Goal: Navigation & Orientation: Find specific page/section

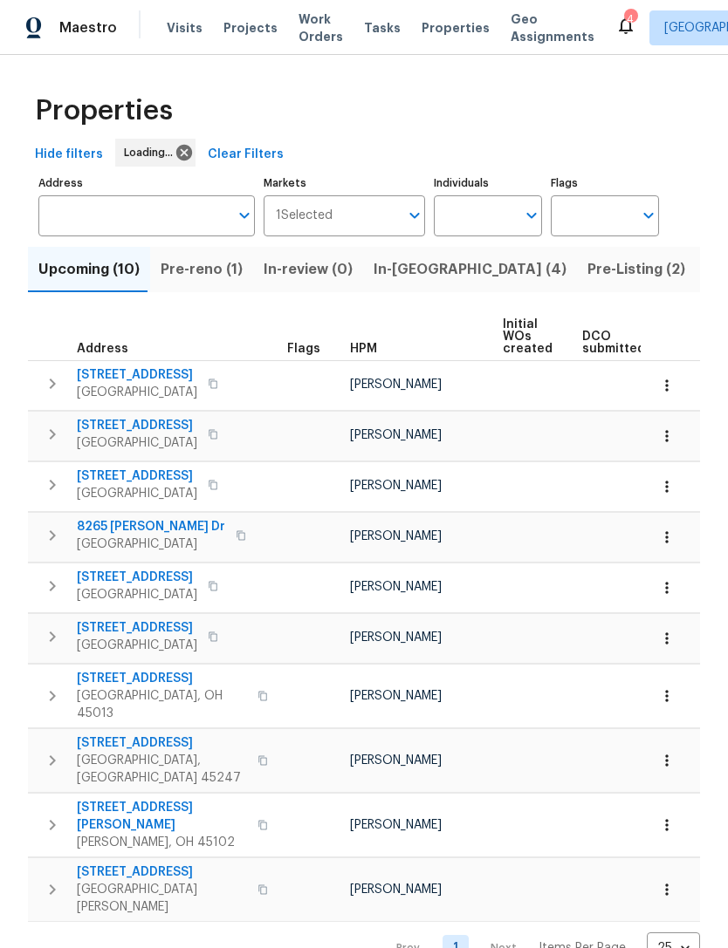
click at [202, 289] on button "Pre-reno (1)" at bounding box center [201, 269] width 103 height 45
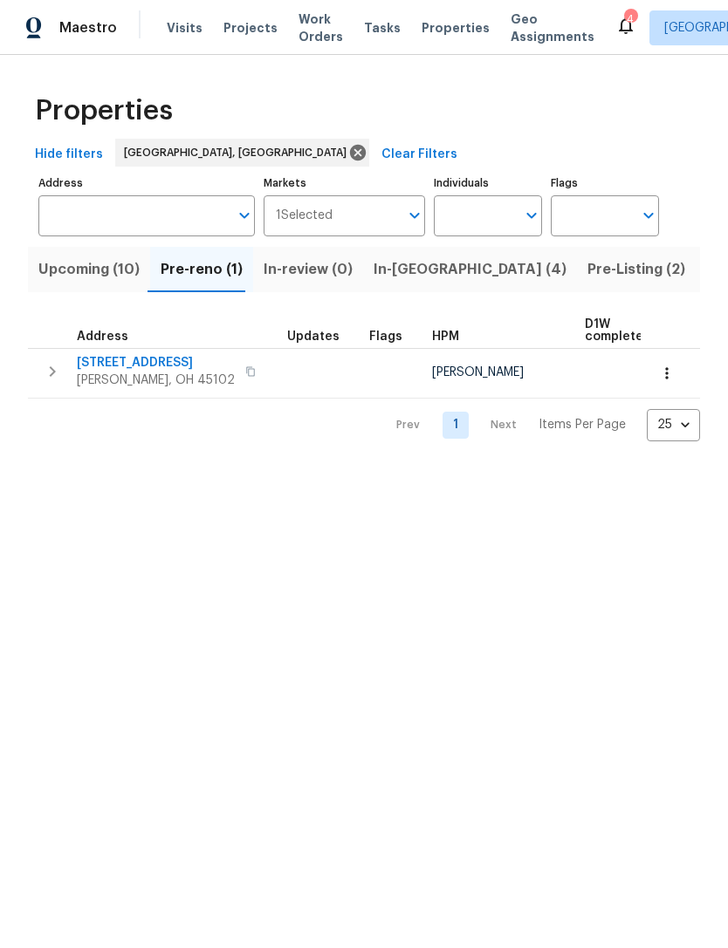
click at [143, 375] on span "[PERSON_NAME], OH 45102" at bounding box center [156, 380] width 158 height 17
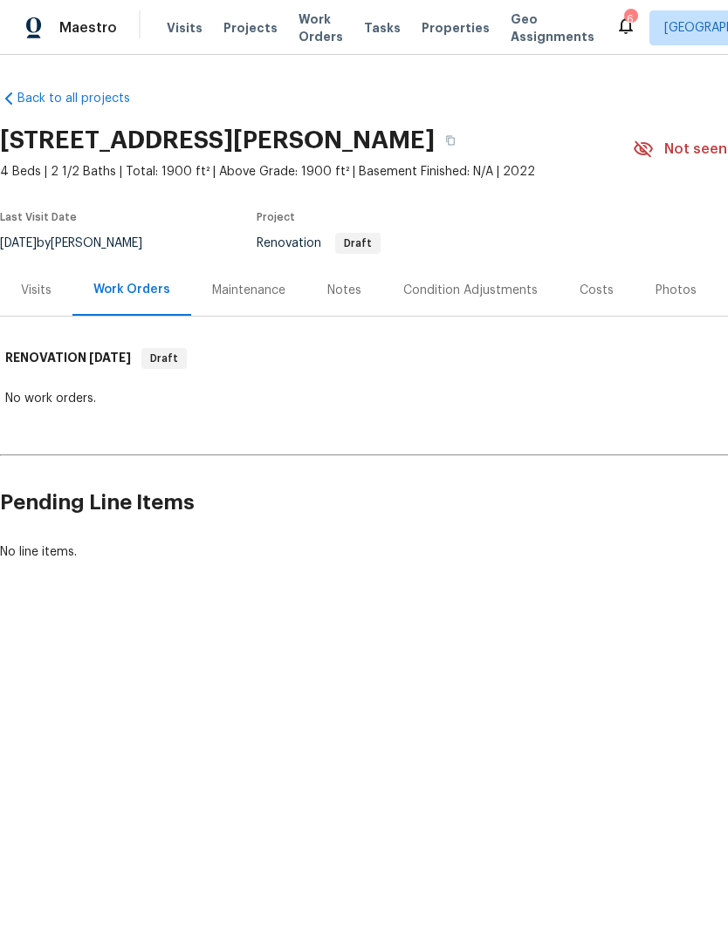
click at [331, 286] on div "Notes" at bounding box center [344, 290] width 34 height 17
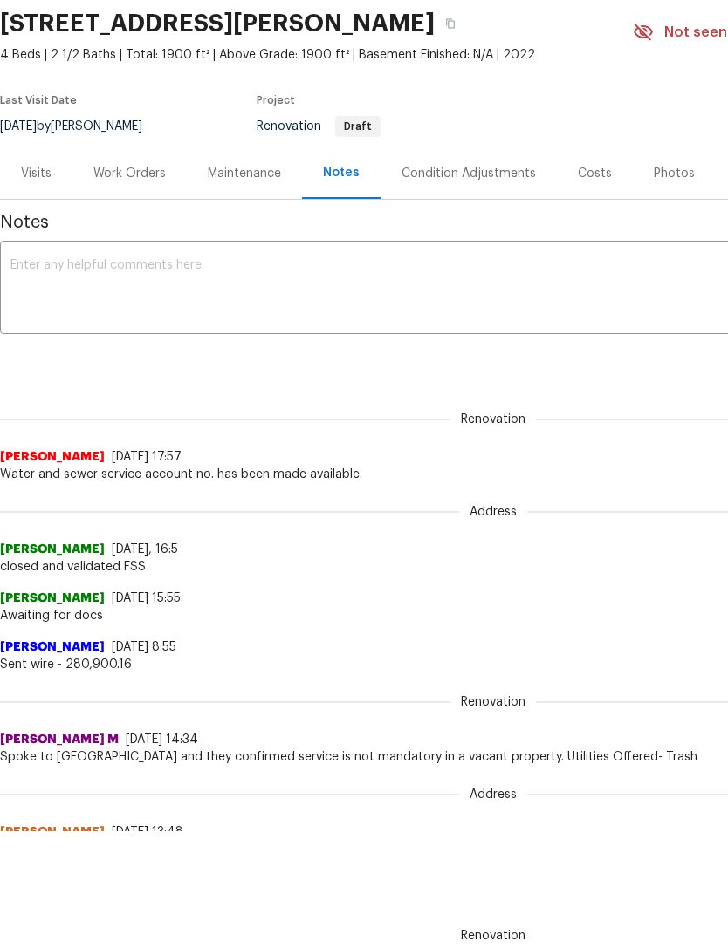
scroll to position [149, 0]
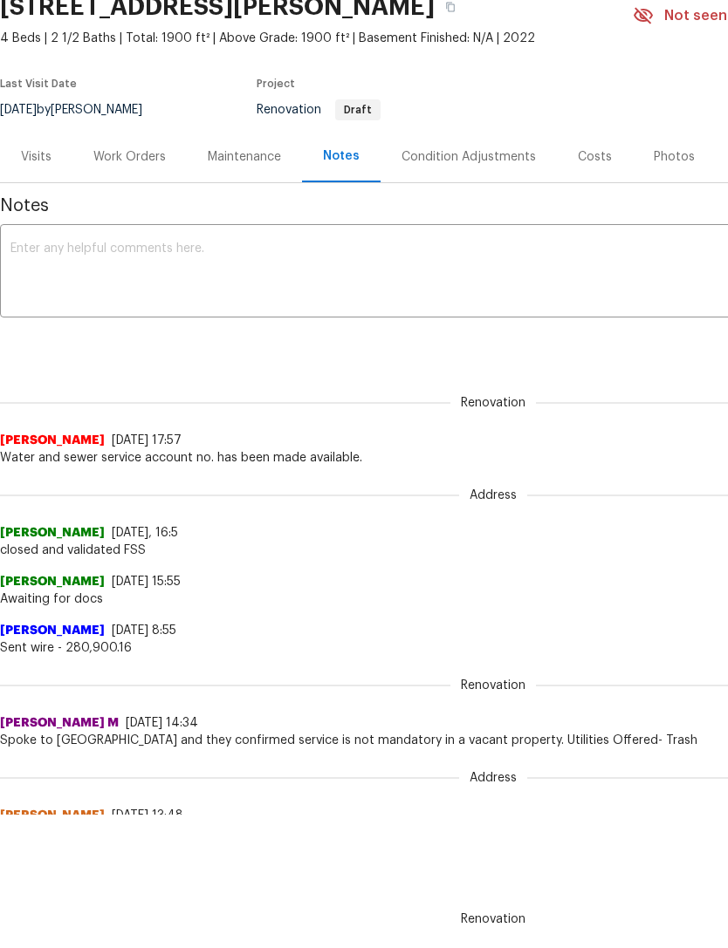
click at [22, 158] on div "Visits" at bounding box center [36, 157] width 31 height 17
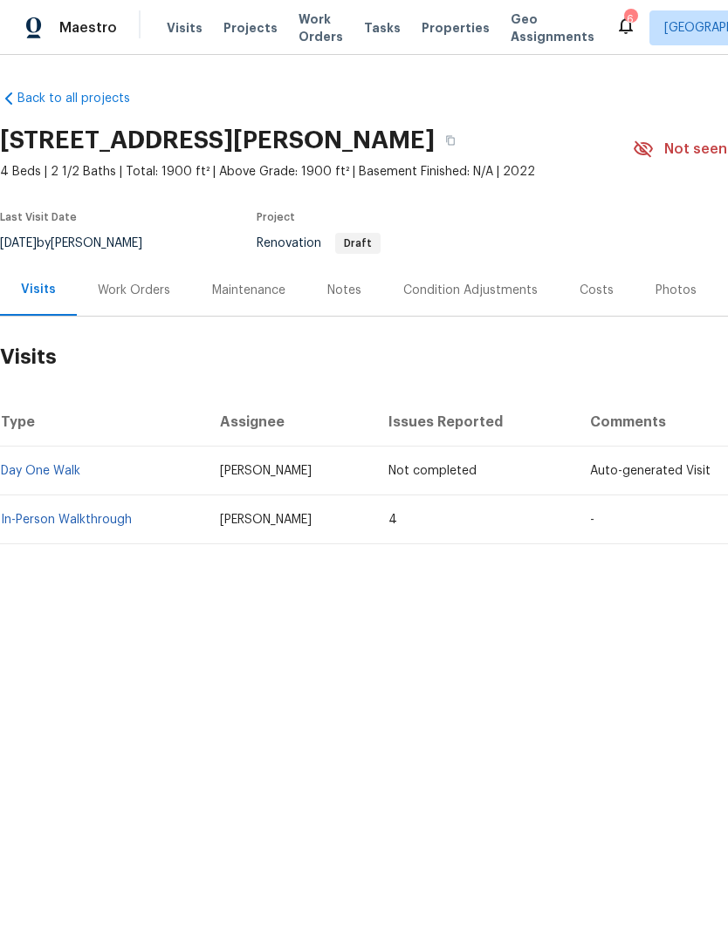
click at [112, 523] on link "In-Person Walkthrough" at bounding box center [66, 520] width 131 height 12
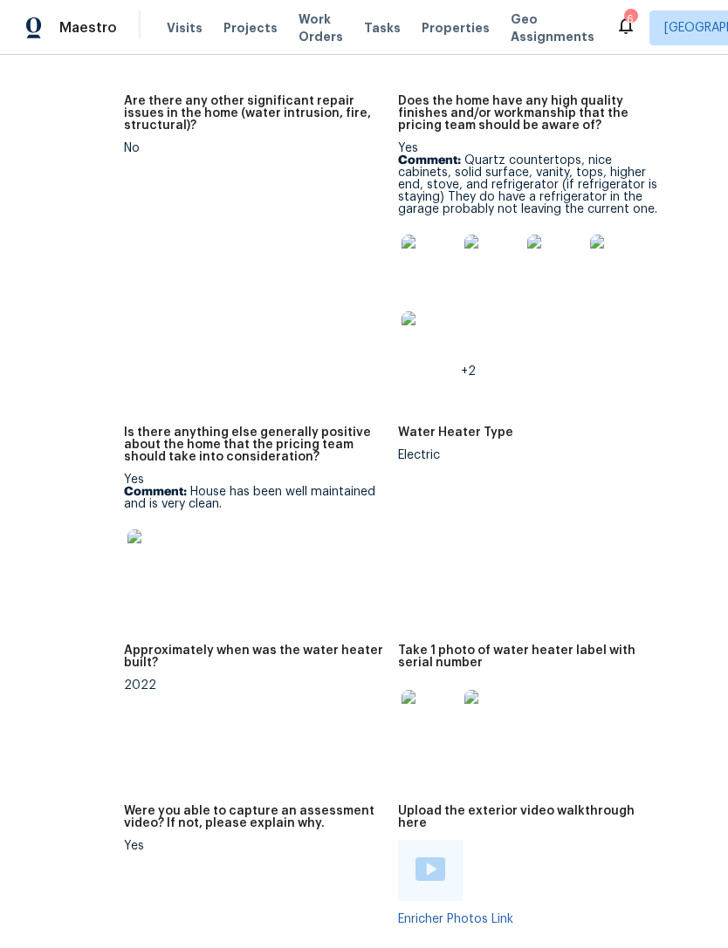
scroll to position [3463, 89]
